Goal: Task Accomplishment & Management: Manage account settings

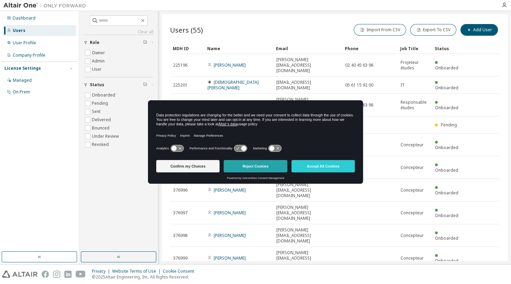
click at [262, 168] on button "Reject Cookies" at bounding box center [255, 166] width 63 height 12
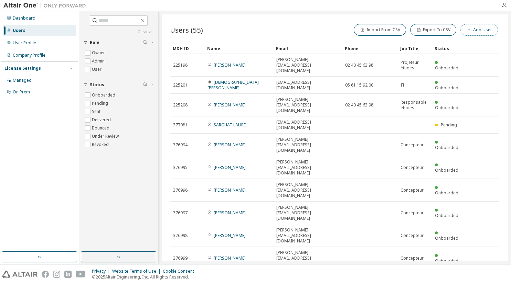
click at [483, 34] on button "Add User" at bounding box center [478, 30] width 37 height 12
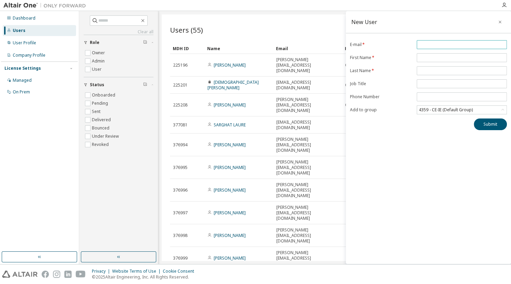
click at [435, 44] on input "email" at bounding box center [461, 45] width 87 height 6
click at [475, 42] on input "**********" at bounding box center [461, 45] width 87 height 6
type input "**********"
click at [459, 55] on input "text" at bounding box center [461, 58] width 87 height 6
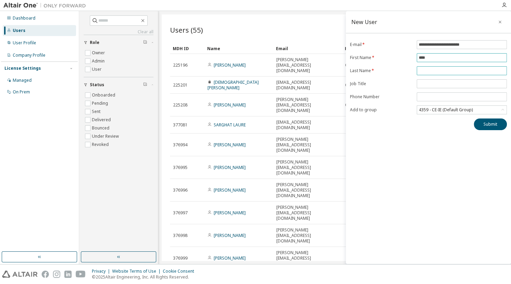
type input "****"
click at [436, 67] on span at bounding box center [461, 70] width 90 height 9
click at [434, 74] on span at bounding box center [461, 70] width 90 height 9
click at [435, 72] on input "text" at bounding box center [461, 71] width 87 height 6
type input "***"
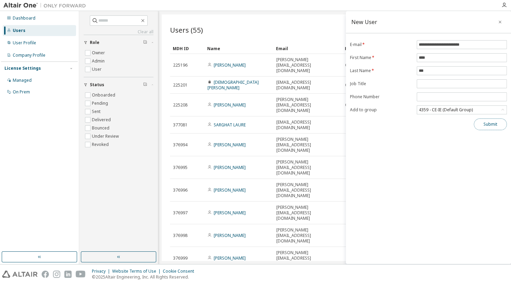
click at [488, 122] on button "Submit" at bounding box center [490, 125] width 33 height 12
click at [487, 125] on button "Submit" at bounding box center [490, 125] width 33 height 12
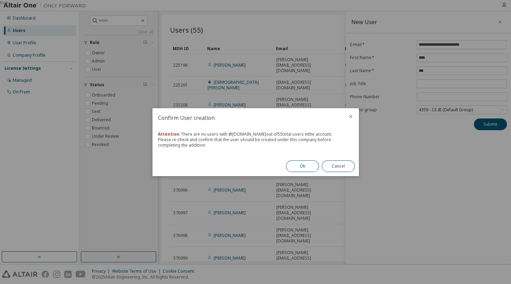
click at [305, 167] on button "Ok" at bounding box center [302, 167] width 33 height 12
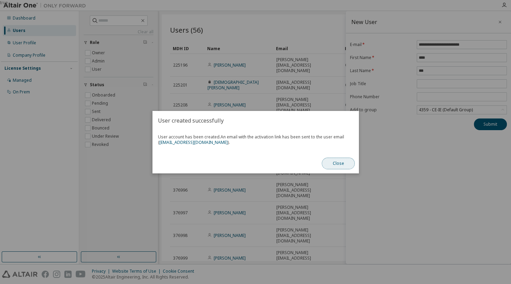
click at [335, 164] on button "Close" at bounding box center [338, 164] width 33 height 12
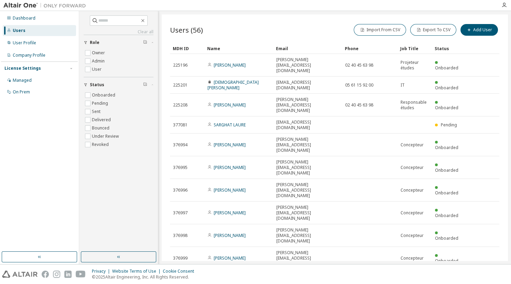
click at [408, 277] on icon "button" at bounding box center [407, 279] width 4 height 4
click at [406, 233] on div "100" at bounding box center [426, 233] width 55 height 8
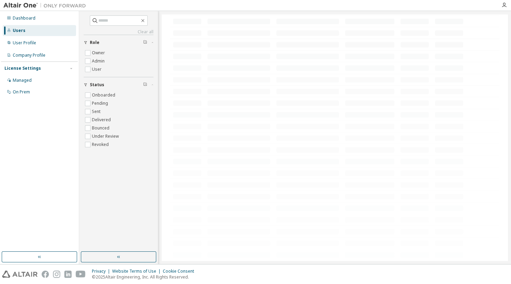
scroll to position [518, 0]
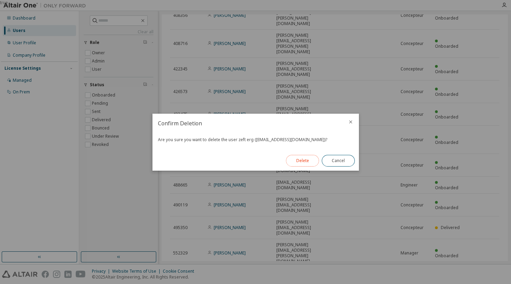
click at [306, 160] on button "Delete" at bounding box center [302, 161] width 33 height 12
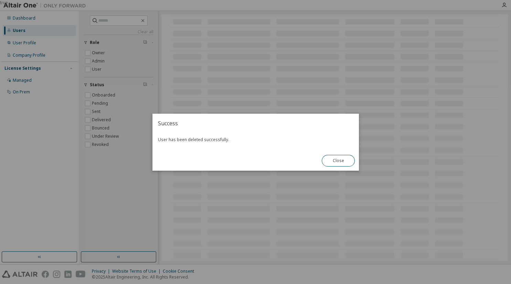
scroll to position [506, 0]
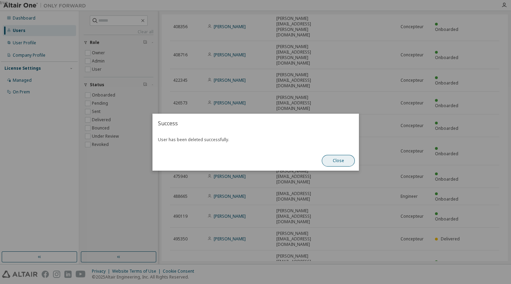
click at [342, 162] on button "Close" at bounding box center [338, 161] width 33 height 12
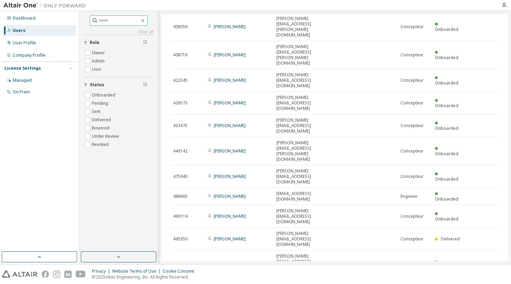
click at [115, 20] on input "text" at bounding box center [118, 20] width 41 height 7
type input "******"
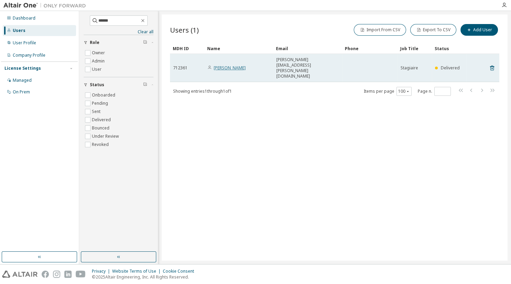
click at [228, 65] on link "[PERSON_NAME]" at bounding box center [230, 68] width 32 height 6
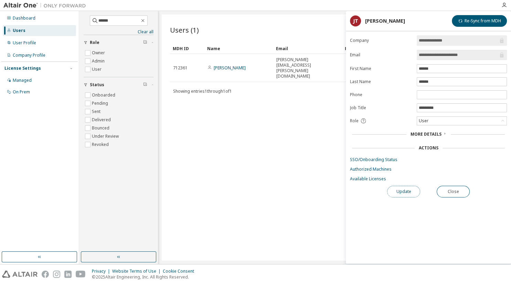
click at [408, 189] on button "Update" at bounding box center [403, 192] width 33 height 12
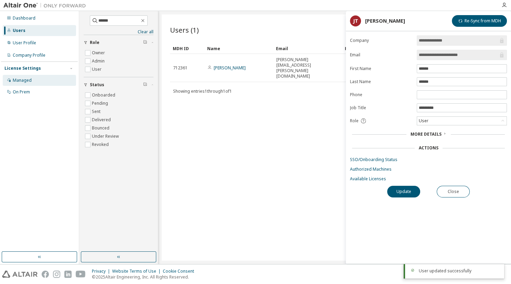
click at [25, 82] on div "Managed" at bounding box center [22, 81] width 19 height 6
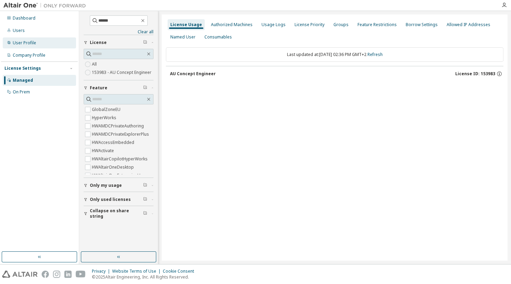
click at [26, 43] on div "User Profile" at bounding box center [24, 43] width 23 height 6
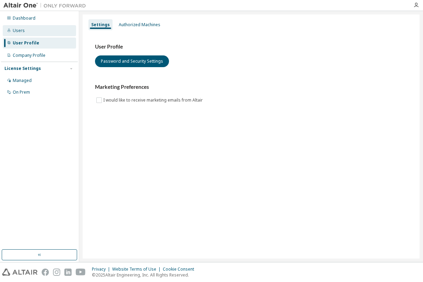
click at [25, 30] on div "Users" at bounding box center [39, 30] width 73 height 11
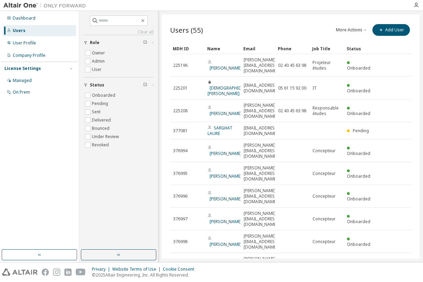
click at [395, 280] on icon "button" at bounding box center [393, 284] width 8 height 8
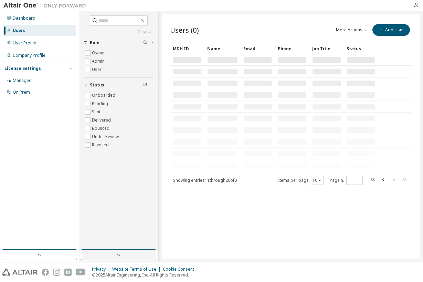
click at [395, 217] on div "Users (0) More Actions Import From CSV Export To CSV Add User Clear Load Save S…" at bounding box center [291, 136] width 258 height 244
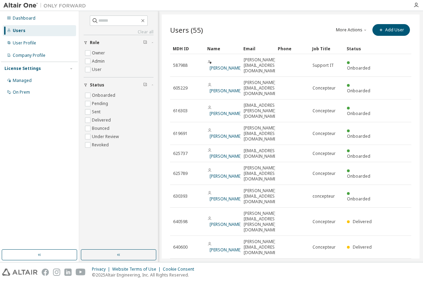
click at [392, 280] on icon "button" at bounding box center [393, 284] width 8 height 8
type input "*"
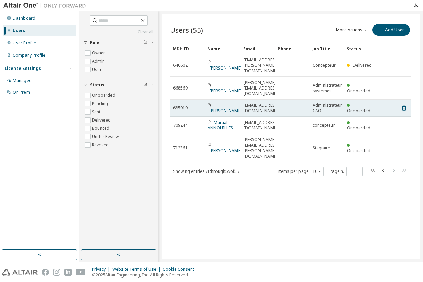
click at [214, 102] on span "[PERSON_NAME]" at bounding box center [224, 107] width 34 height 11
click at [216, 108] on link "[PERSON_NAME]" at bounding box center [225, 111] width 32 height 6
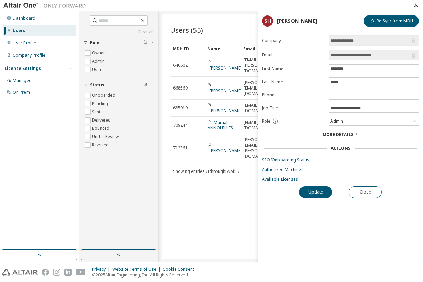
click at [19, 31] on div "Users" at bounding box center [19, 31] width 13 height 6
click at [369, 197] on button "Close" at bounding box center [364, 192] width 33 height 12
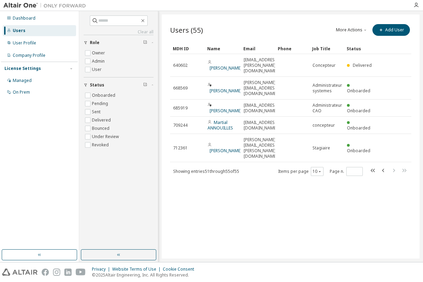
click at [14, 29] on div "Users" at bounding box center [19, 31] width 13 height 6
click at [15, 30] on div "Users" at bounding box center [19, 31] width 13 height 6
click at [20, 46] on div "User Profile" at bounding box center [39, 42] width 73 height 11
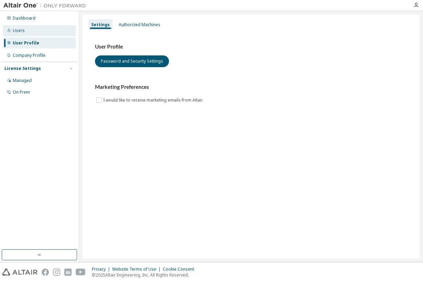
click at [20, 30] on div "Users" at bounding box center [19, 31] width 12 height 6
